Goal: Task Accomplishment & Management: Use online tool/utility

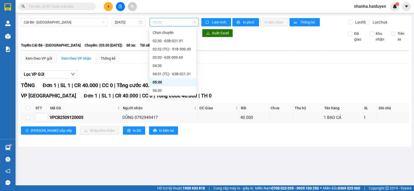
scroll to position [50, 0]
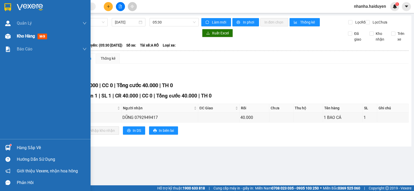
click at [13, 38] on div "Kho hàng mới" at bounding box center [45, 36] width 91 height 13
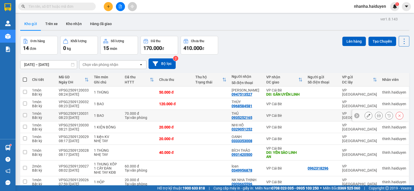
scroll to position [94, 0]
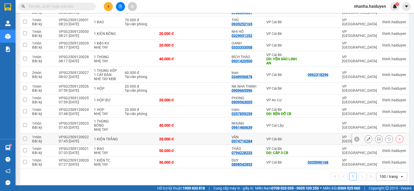
click at [228, 145] on tr "1 món Bất kỳ VPSG2509120021 07:33 [DATE] 1 BAO NHẸ TAY 50.000 đ THẢO 0794228233…" at bounding box center [214, 151] width 389 height 12
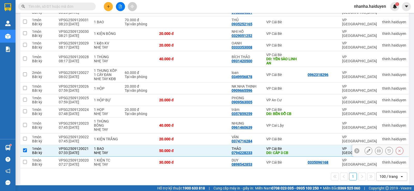
click at [226, 146] on td at bounding box center [211, 151] width 36 height 12
checkbox input "false"
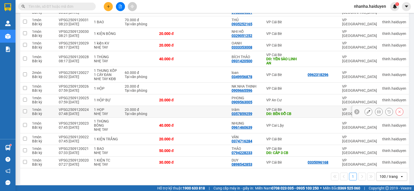
click at [212, 109] on td at bounding box center [211, 112] width 36 height 12
checkbox input "true"
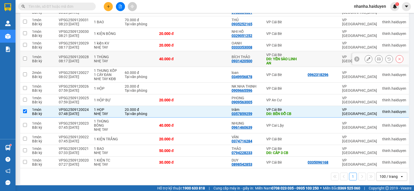
click at [213, 59] on td at bounding box center [211, 59] width 36 height 16
checkbox input "true"
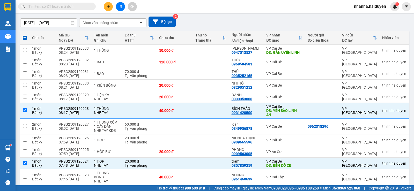
scroll to position [0, 0]
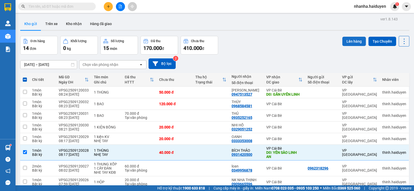
click at [356, 40] on button "Lên hàng" at bounding box center [355, 41] width 24 height 9
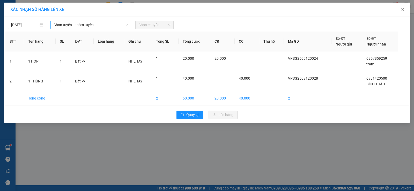
click at [90, 23] on span "Chọn tuyến - nhóm tuyến" at bounding box center [91, 25] width 75 height 8
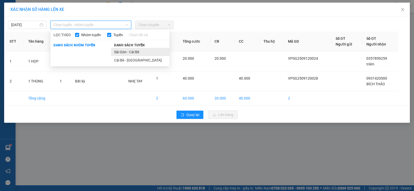
click at [131, 53] on li "Sài Gòn - Cái Bè" at bounding box center [140, 52] width 59 height 8
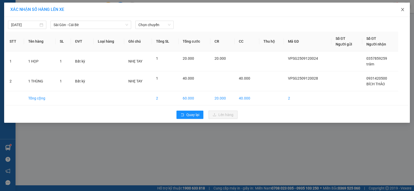
click at [406, 8] on span "Close" at bounding box center [403, 10] width 15 height 15
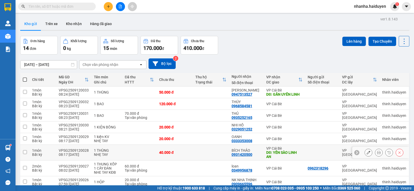
scroll to position [94, 0]
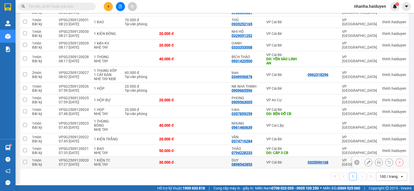
drag, startPoint x: 211, startPoint y: 159, endPoint x: 215, endPoint y: 155, distance: 6.2
click at [212, 159] on td at bounding box center [211, 163] width 36 height 12
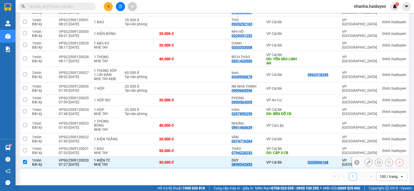
click at [214, 157] on td at bounding box center [211, 163] width 36 height 12
checkbox input "false"
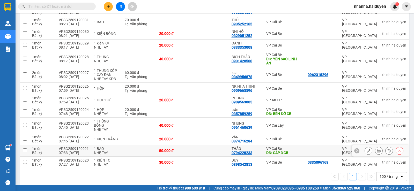
click at [216, 148] on td at bounding box center [211, 151] width 36 height 12
checkbox input "true"
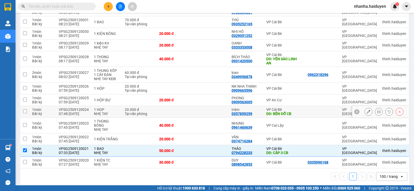
click at [208, 114] on td at bounding box center [211, 112] width 36 height 12
checkbox input "true"
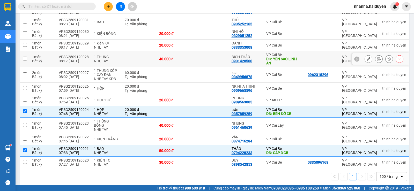
click at [208, 61] on td at bounding box center [211, 59] width 36 height 16
checkbox input "true"
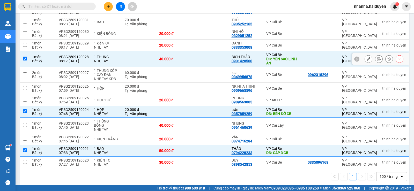
scroll to position [16, 0]
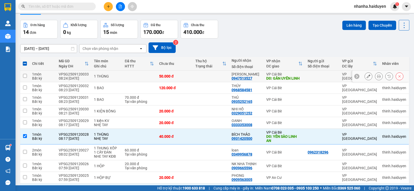
click at [206, 76] on td at bounding box center [211, 77] width 36 height 12
checkbox input "true"
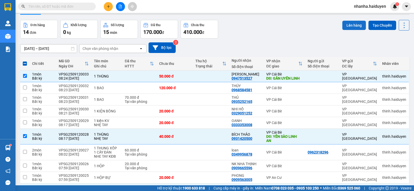
click at [343, 25] on button "Lên hàng" at bounding box center [355, 25] width 24 height 9
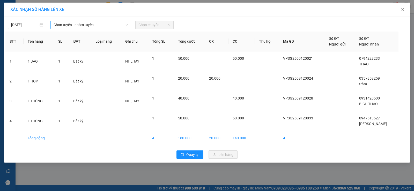
click at [119, 23] on span "Chọn tuyến - nhóm tuyến" at bounding box center [91, 25] width 75 height 8
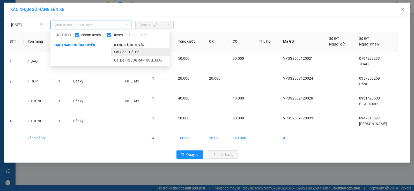
click at [131, 49] on li "Sài Gòn - Cái Bè" at bounding box center [140, 52] width 59 height 8
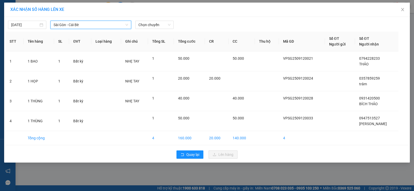
click at [145, 27] on span "Chọn chuyến" at bounding box center [155, 25] width 32 height 8
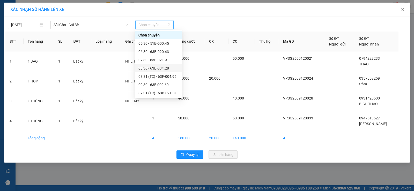
click at [166, 67] on div "08:30 - 63B-034.28" at bounding box center [159, 69] width 40 height 6
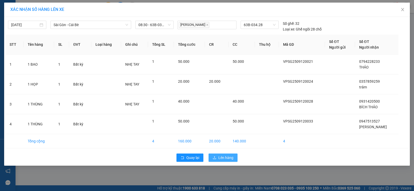
click at [216, 158] on icon "upload" at bounding box center [215, 158] width 4 height 4
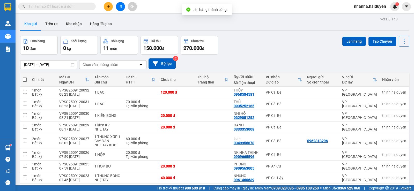
click at [121, 8] on icon "file-add" at bounding box center [121, 7] width 4 height 4
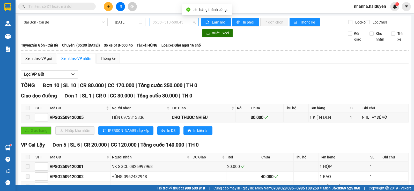
click at [167, 20] on span "05:30 - 51B-500.45" at bounding box center [174, 22] width 43 height 8
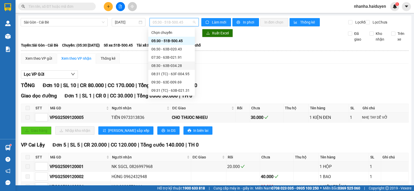
click at [177, 66] on div "08:30 - 63B-034.28" at bounding box center [171, 66] width 40 height 6
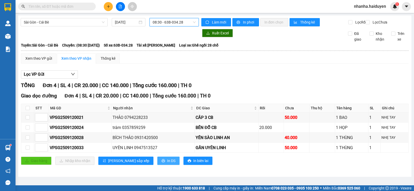
click at [157, 162] on button "In DS" at bounding box center [168, 161] width 22 height 8
click at [167, 164] on span "In DS" at bounding box center [171, 161] width 8 height 6
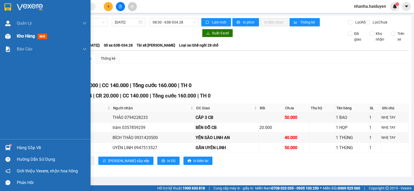
click at [11, 32] on div at bounding box center [7, 36] width 9 height 9
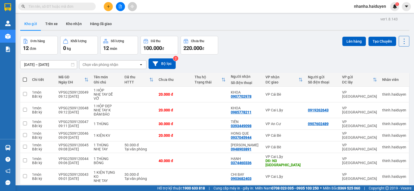
scroll to position [79, 0]
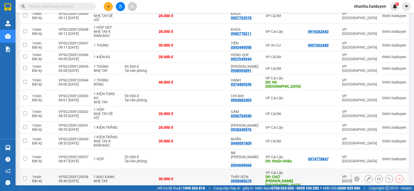
drag, startPoint x: 183, startPoint y: 157, endPoint x: 183, endPoint y: 154, distance: 3.1
click at [183, 177] on div "30.000 đ" at bounding box center [174, 179] width 31 height 4
checkbox input "true"
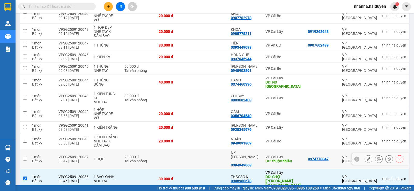
click at [185, 149] on td at bounding box center [174, 159] width 36 height 20
checkbox input "true"
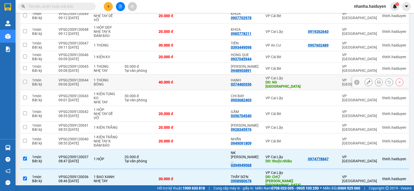
scroll to position [0, 0]
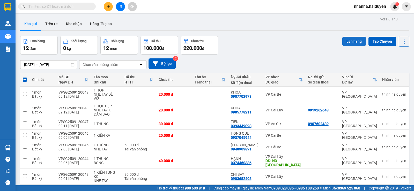
click at [353, 42] on button "Lên hàng" at bounding box center [355, 41] width 24 height 9
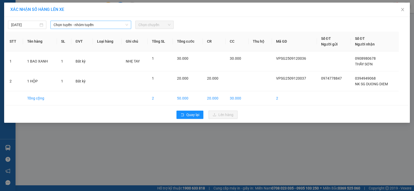
click at [118, 26] on span "Chọn tuyến - nhóm tuyến" at bounding box center [91, 25] width 75 height 8
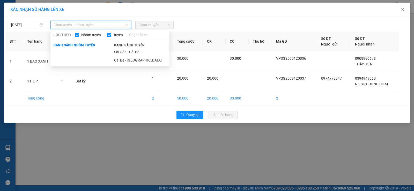
click at [128, 51] on li "Sài Gòn - Cái Bè" at bounding box center [140, 52] width 59 height 8
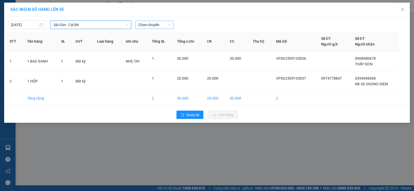
click at [147, 24] on span "Chọn chuyến" at bounding box center [155, 25] width 32 height 8
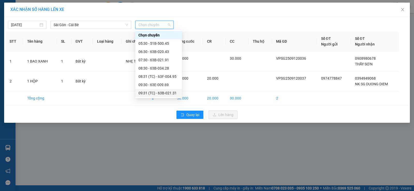
click at [162, 93] on div "09:31 (TC) - 63B-021.31" at bounding box center [159, 93] width 40 height 6
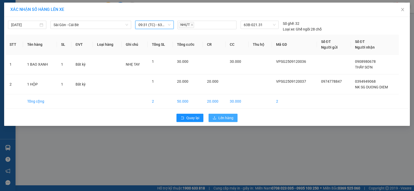
click at [218, 119] on button "Lên hàng" at bounding box center [223, 118] width 29 height 8
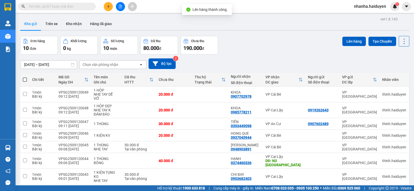
click at [119, 9] on button at bounding box center [120, 6] width 9 height 9
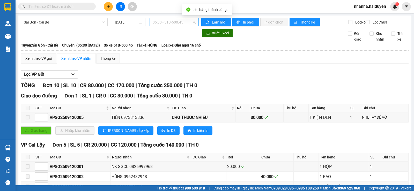
click at [179, 22] on span "05:30 - 51B-500.45" at bounding box center [174, 22] width 43 height 8
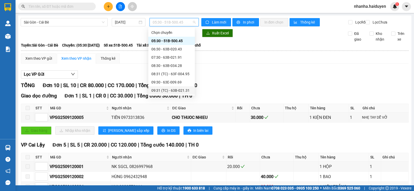
click at [179, 89] on div "09:31 (TC) - 63B-021.31" at bounding box center [171, 91] width 40 height 6
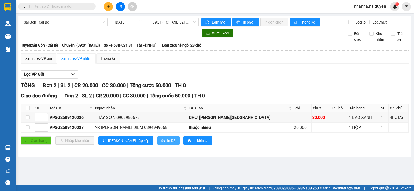
click at [167, 144] on span "In DS" at bounding box center [171, 141] width 8 height 6
click at [165, 20] on span "09:31 (TC) - 63B-021.31" at bounding box center [174, 22] width 43 height 8
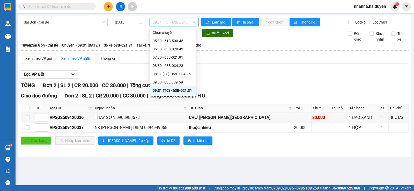
click at [178, 91] on div "09:31 (TC) - 63B-021.31" at bounding box center [173, 91] width 40 height 6
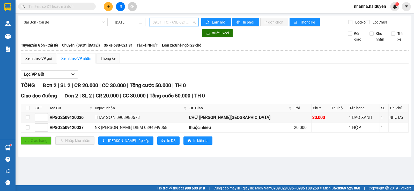
click at [156, 24] on span "09:31 (TC) - 63B-021.31" at bounding box center [174, 22] width 43 height 8
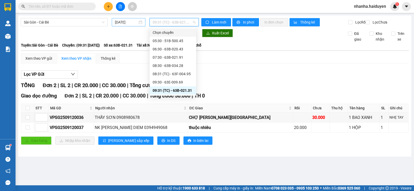
click at [122, 23] on input "[DATE]" at bounding box center [126, 22] width 23 height 6
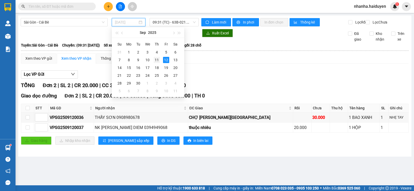
click at [156, 60] on div "11" at bounding box center [157, 60] width 6 height 6
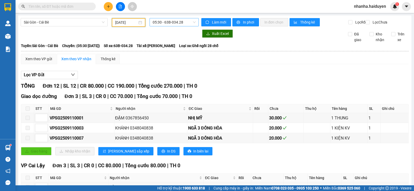
click at [165, 23] on span "05:30 - 63B-034.28" at bounding box center [174, 22] width 43 height 8
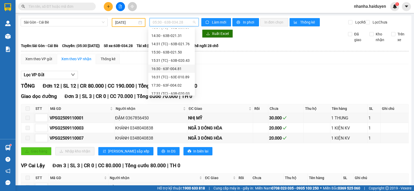
scroll to position [149, 0]
click at [167, 87] on div "19:30" at bounding box center [171, 90] width 47 height 8
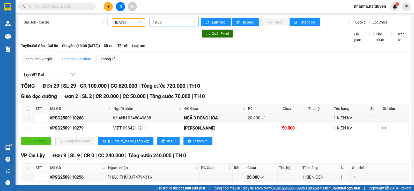
click at [154, 25] on span "19:30" at bounding box center [174, 22] width 43 height 8
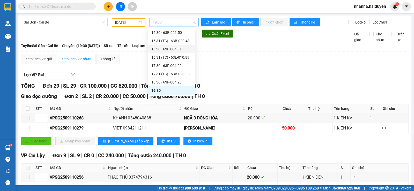
scroll to position [71, 0]
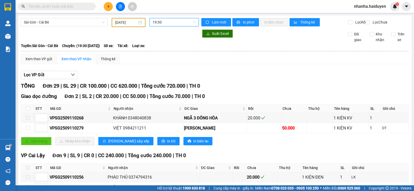
click at [119, 21] on input "[DATE]" at bounding box center [126, 23] width 23 height 6
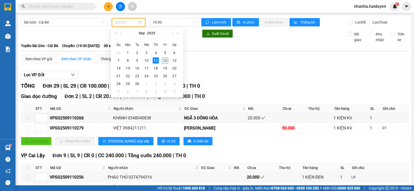
click at [165, 61] on div "12" at bounding box center [165, 60] width 6 height 6
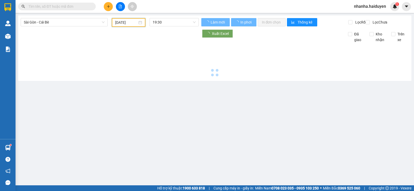
type input "[DATE]"
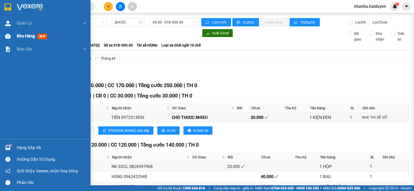
click at [25, 36] on span "Kho hàng" at bounding box center [26, 36] width 18 height 5
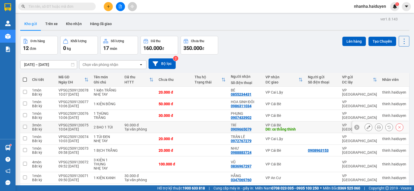
scroll to position [70, 0]
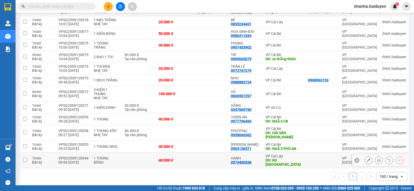
click at [192, 157] on td "40.000 đ" at bounding box center [174, 161] width 36 height 16
checkbox input "true"
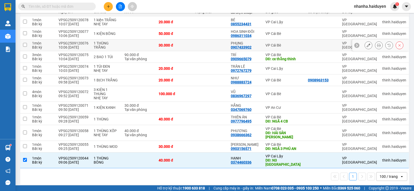
scroll to position [0, 0]
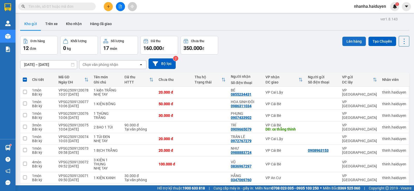
click at [347, 39] on button "Lên hàng" at bounding box center [355, 41] width 24 height 9
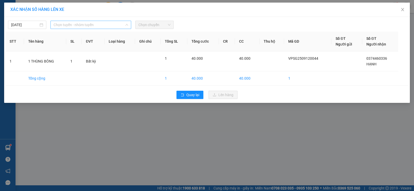
drag, startPoint x: 88, startPoint y: 26, endPoint x: 105, endPoint y: 44, distance: 25.1
click at [88, 26] on span "Chọn tuyến - nhóm tuyến" at bounding box center [91, 25] width 75 height 8
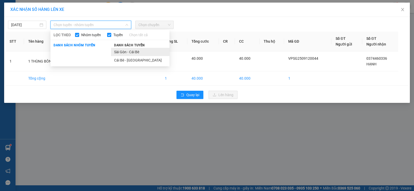
click at [134, 52] on li "Sài Gòn - Cái Bè" at bounding box center [140, 52] width 59 height 8
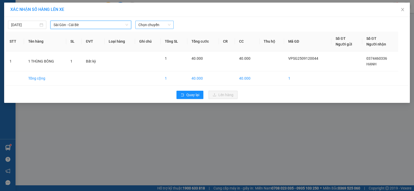
click at [156, 26] on span "Chọn chuyến" at bounding box center [155, 25] width 32 height 8
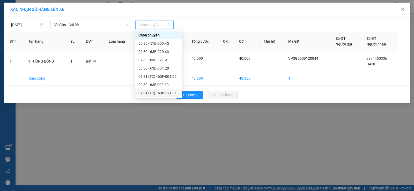
scroll to position [78, 0]
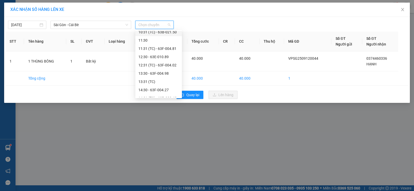
click at [170, 34] on div "10:31 (TC) - 63B-021.50" at bounding box center [159, 32] width 40 height 6
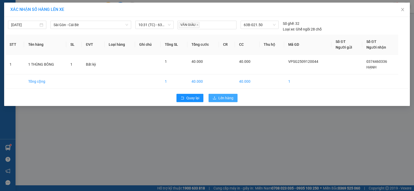
click at [223, 96] on span "Lên hàng" at bounding box center [226, 98] width 15 height 6
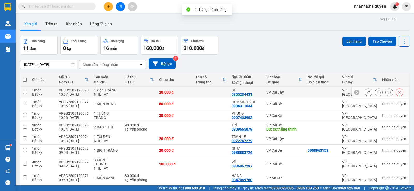
scroll to position [59, 0]
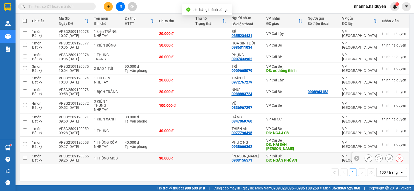
click at [199, 156] on td at bounding box center [211, 159] width 36 height 12
checkbox input "true"
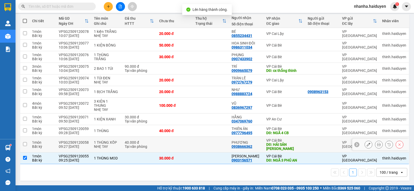
drag, startPoint x: 203, startPoint y: 144, endPoint x: 206, endPoint y: 132, distance: 12.0
click at [205, 142] on td at bounding box center [211, 145] width 36 height 16
checkbox input "true"
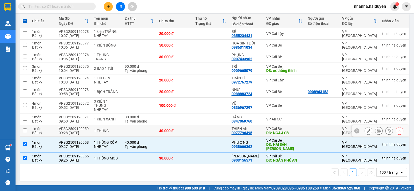
click at [206, 130] on td at bounding box center [211, 131] width 36 height 12
checkbox input "true"
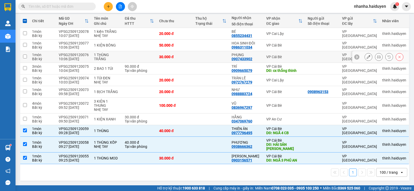
scroll to position [0, 0]
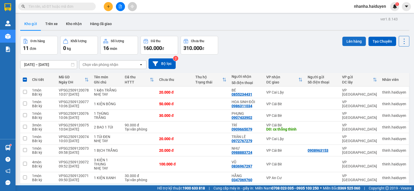
click at [346, 42] on button "Lên hàng" at bounding box center [355, 41] width 24 height 9
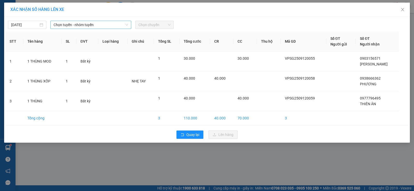
click at [115, 21] on span "Chọn tuyến - nhóm tuyến" at bounding box center [91, 25] width 75 height 8
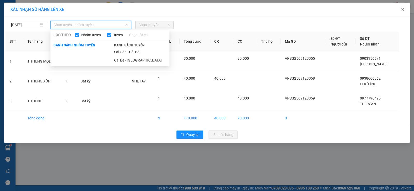
click at [124, 54] on li "Sài Gòn - Cái Bè" at bounding box center [140, 52] width 59 height 8
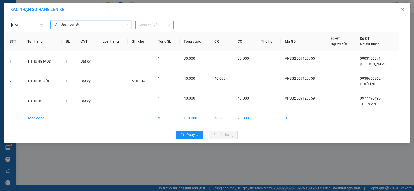
click at [149, 28] on span "Chọn chuyến" at bounding box center [155, 25] width 32 height 8
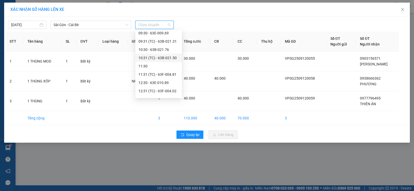
scroll to position [26, 0]
click at [163, 76] on div "10:30 - 63B-021.76" at bounding box center [159, 76] width 40 height 6
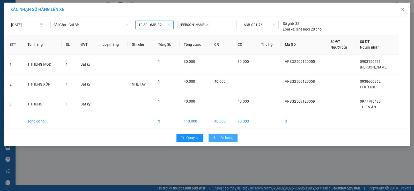
click at [219, 140] on span "Lên hàng" at bounding box center [226, 138] width 15 height 6
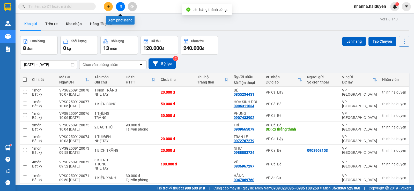
click at [118, 7] on button at bounding box center [120, 6] width 9 height 9
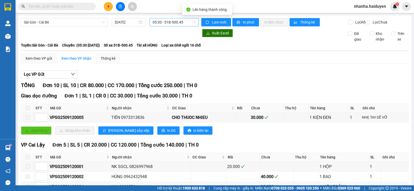
click at [168, 23] on span "05:30 - 51B-500.45" at bounding box center [174, 22] width 43 height 8
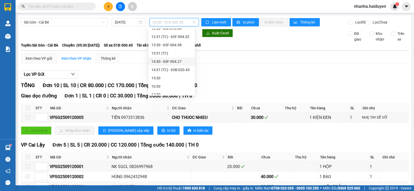
scroll to position [52, 0]
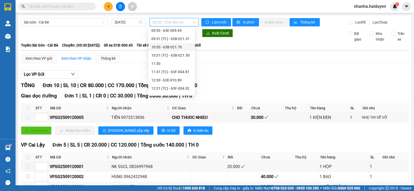
click at [178, 47] on div "10:30 - 63B-021.76" at bounding box center [171, 47] width 40 height 6
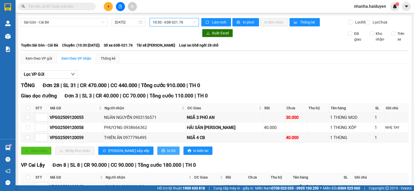
click at [167, 154] on span "In DS" at bounding box center [171, 151] width 8 height 6
click at [169, 22] on span "10:30 - 63B-021.76" at bounding box center [174, 22] width 43 height 8
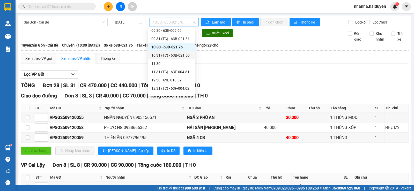
click at [178, 54] on div "10:31 (TC) - 63B-021.50" at bounding box center [171, 56] width 40 height 6
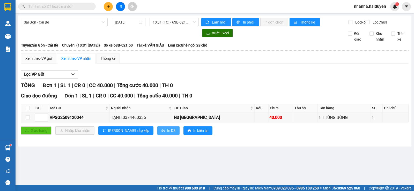
click at [167, 134] on span "In DS" at bounding box center [171, 131] width 8 height 6
click at [28, 110] on input "checkbox" at bounding box center [28, 108] width 4 height 4
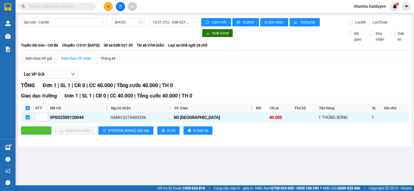
click at [34, 133] on span "Giao hàng" at bounding box center [39, 131] width 17 height 6
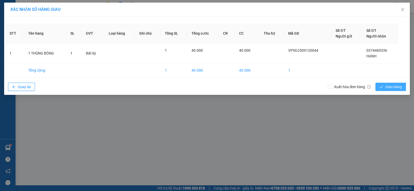
click at [384, 90] on button "Giao hàng" at bounding box center [391, 87] width 31 height 8
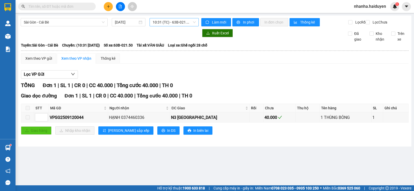
click at [167, 23] on span "10:31 (TC) - 63B-021.50" at bounding box center [174, 22] width 43 height 8
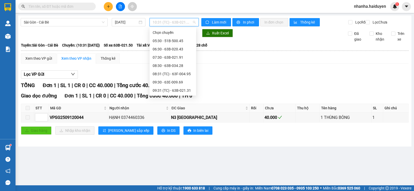
click at [171, 96] on div "10:30 - 63B-021.76" at bounding box center [173, 99] width 40 height 6
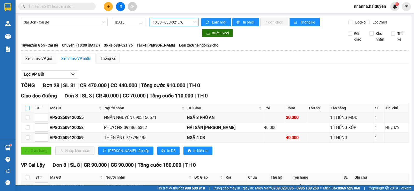
click at [28, 110] on input "checkbox" at bounding box center [28, 108] width 4 height 4
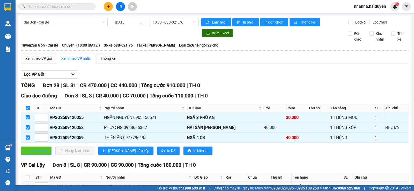
click at [30, 154] on button "Giao hàng" at bounding box center [36, 151] width 31 height 8
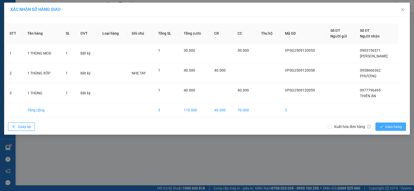
click at [388, 128] on span "Giao hàng" at bounding box center [394, 127] width 17 height 6
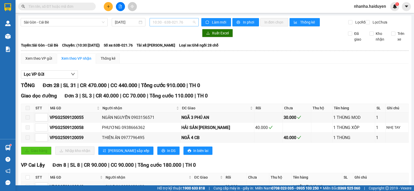
click at [157, 21] on span "10:30 - 63B-021.76" at bounding box center [174, 22] width 43 height 8
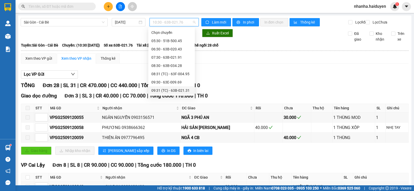
click at [176, 88] on div "09:31 (TC) - 63B-021.31" at bounding box center [171, 91] width 40 height 6
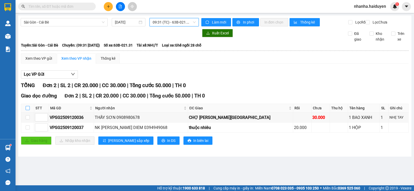
click at [26, 110] on input "checkbox" at bounding box center [28, 108] width 4 height 4
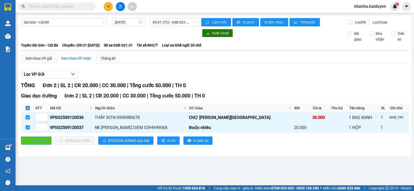
click at [36, 146] on div "Giao dọc đường Đơn 2 | SL 2 | CR 20.000 | CC 30.000 | [PERSON_NAME] 50.000 | TH…" at bounding box center [215, 120] width 388 height 57
click at [36, 144] on span "Giao hàng" at bounding box center [39, 141] width 17 height 6
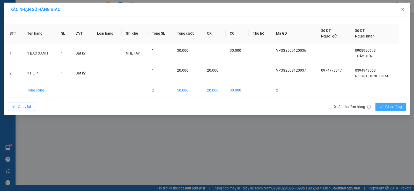
drag, startPoint x: 394, startPoint y: 106, endPoint x: 319, endPoint y: 124, distance: 77.1
click at [393, 106] on span "Giao hàng" at bounding box center [394, 107] width 17 height 6
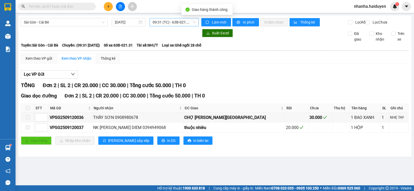
click at [189, 22] on span "09:31 (TC) - 63B-021.31" at bounding box center [174, 22] width 43 height 8
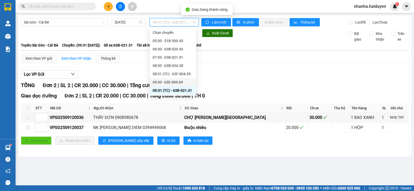
click at [185, 80] on div "09:30 - 63E-009.69" at bounding box center [173, 83] width 40 height 6
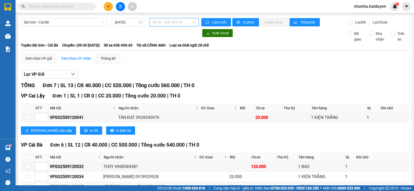
click at [161, 21] on span "09:30 - 63E-009.69" at bounding box center [174, 22] width 43 height 8
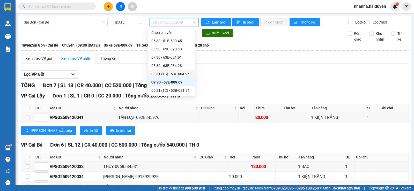
click at [178, 75] on div "08:31 (TC) - 63F-004.95" at bounding box center [171, 74] width 40 height 6
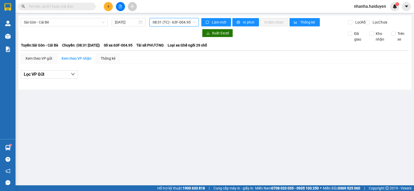
click at [176, 21] on span "08:31 (TC) - 63F-004.95" at bounding box center [174, 22] width 43 height 8
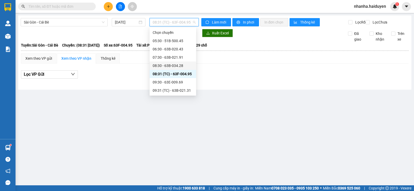
click at [182, 66] on div "08:30 - 63B-034.28" at bounding box center [173, 66] width 40 height 6
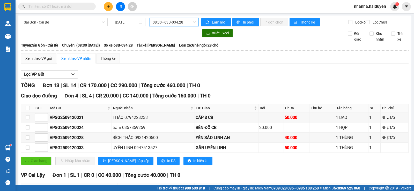
click at [187, 24] on span "08:30 - 63B-034.28" at bounding box center [174, 22] width 43 height 8
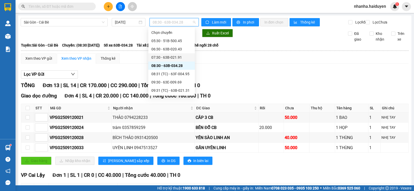
click at [176, 56] on div "07:30 - 63B-021.91" at bounding box center [171, 58] width 40 height 6
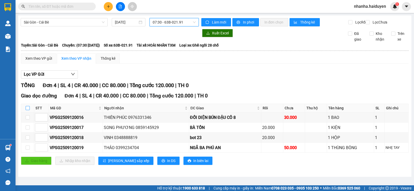
click at [26, 110] on input "checkbox" at bounding box center [28, 108] width 4 height 4
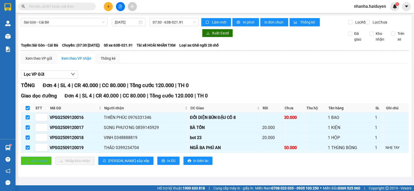
click at [44, 164] on span "Giao hàng" at bounding box center [39, 161] width 17 height 6
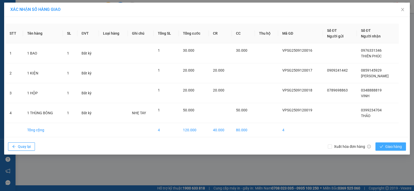
drag, startPoint x: 388, startPoint y: 147, endPoint x: 372, endPoint y: 146, distance: 15.4
click at [387, 147] on span "Giao hàng" at bounding box center [394, 147] width 17 height 6
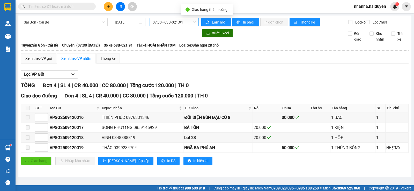
click at [161, 24] on span "07:30 - 63B-021.91" at bounding box center [174, 22] width 43 height 8
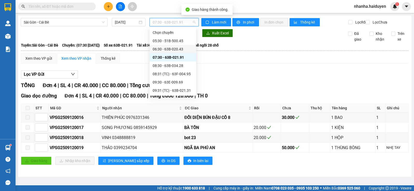
click at [174, 49] on div "06:30 - 63B-020.43" at bounding box center [173, 49] width 40 height 6
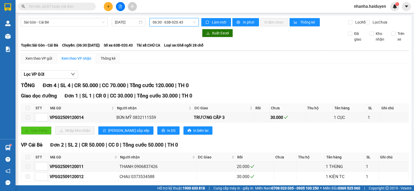
click at [176, 21] on span "06:30 - 63B-020.43" at bounding box center [174, 22] width 43 height 8
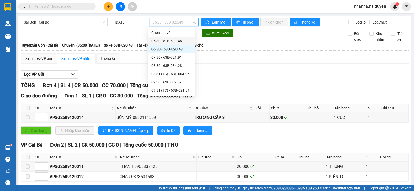
click at [174, 41] on div "05:30 - 51B-500.45" at bounding box center [171, 41] width 40 height 6
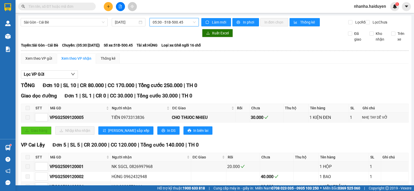
click at [175, 22] on span "05:30 - 51B-500.45" at bounding box center [174, 22] width 43 height 8
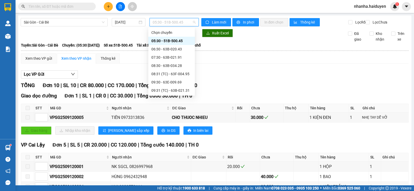
click at [176, 104] on div "10:31 (TC) - 63B-021.50" at bounding box center [171, 107] width 40 height 6
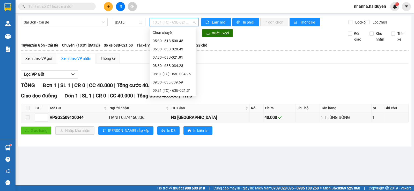
drag, startPoint x: 272, startPoint y: 97, endPoint x: 258, endPoint y: 83, distance: 19.2
click at [264, 88] on div "[PERSON_NAME] 1 | SL 1 | CR 0 | CC 40.000 | [PERSON_NAME] 40.000 | TH 0 Giao dọ…" at bounding box center [215, 112] width 388 height 60
